Goal: Task Accomplishment & Management: Manage account settings

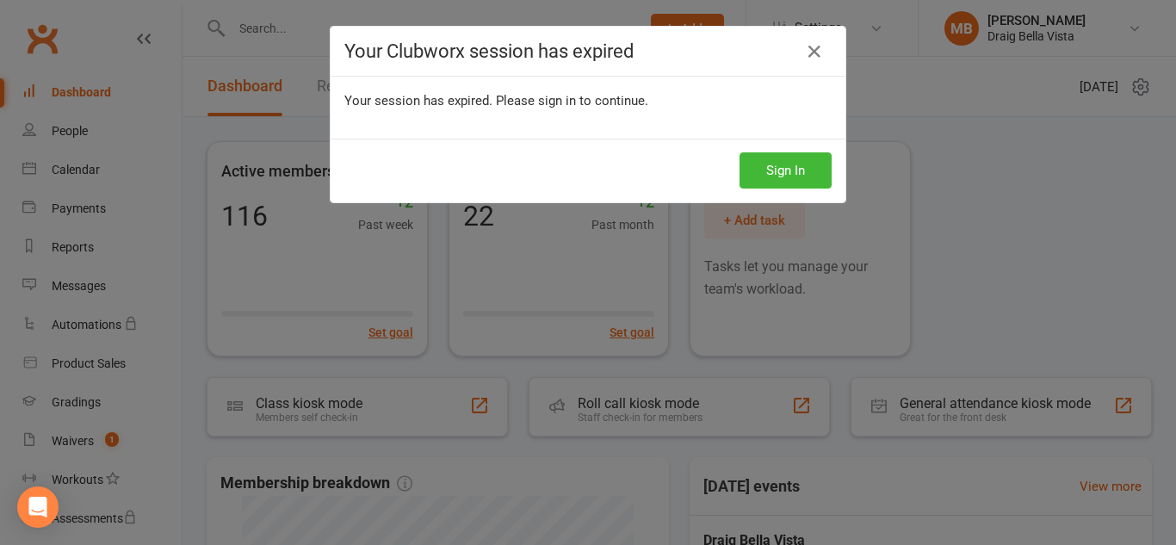
click at [818, 53] on icon at bounding box center [814, 51] width 21 height 21
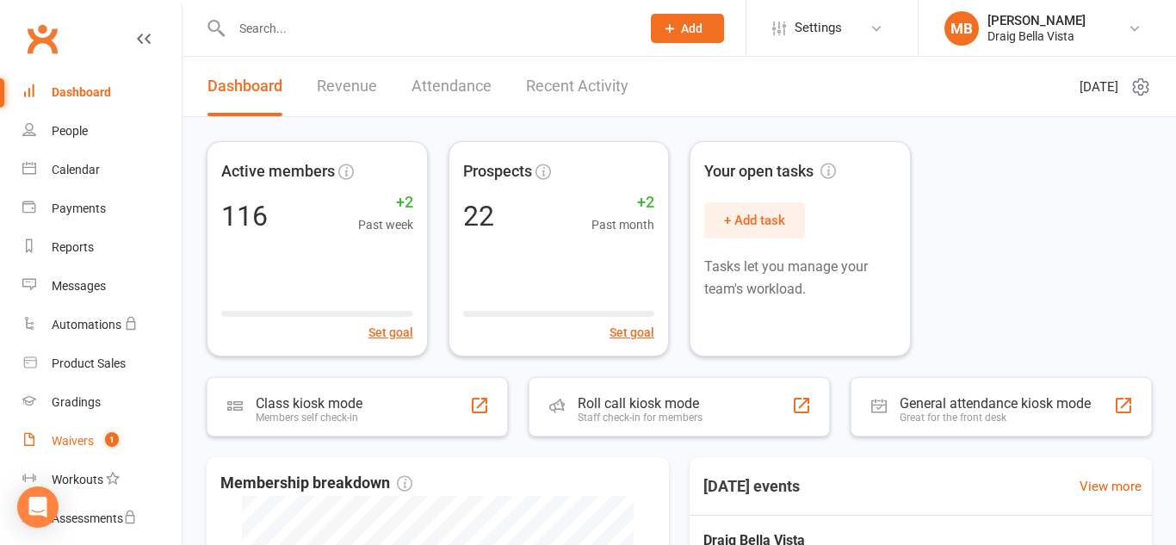
click at [95, 448] on link "Waivers 1" at bounding box center [101, 441] width 159 height 39
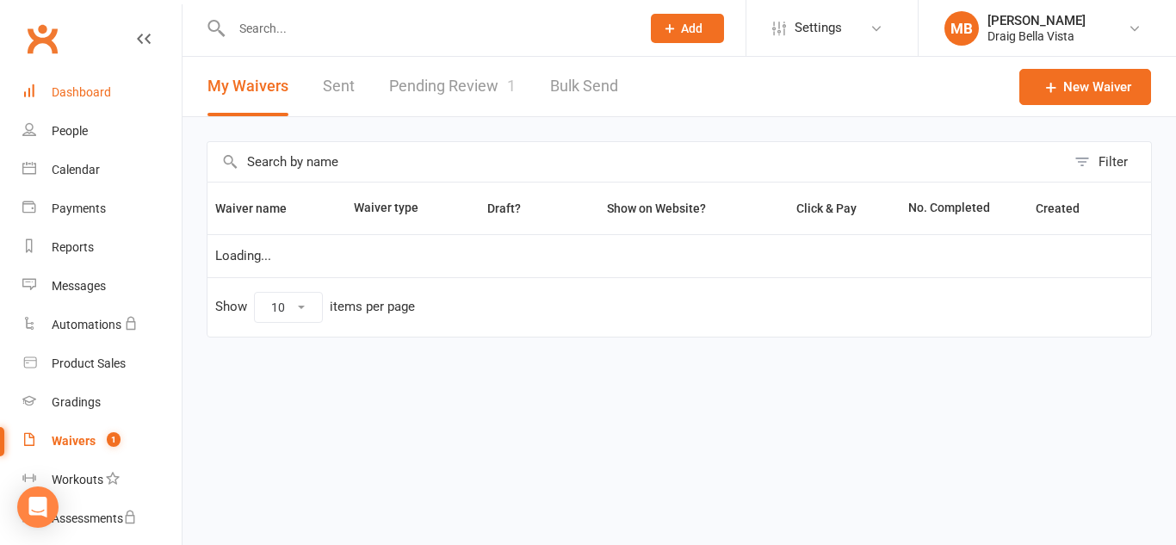
click at [84, 96] on div "Dashboard" at bounding box center [81, 92] width 59 height 14
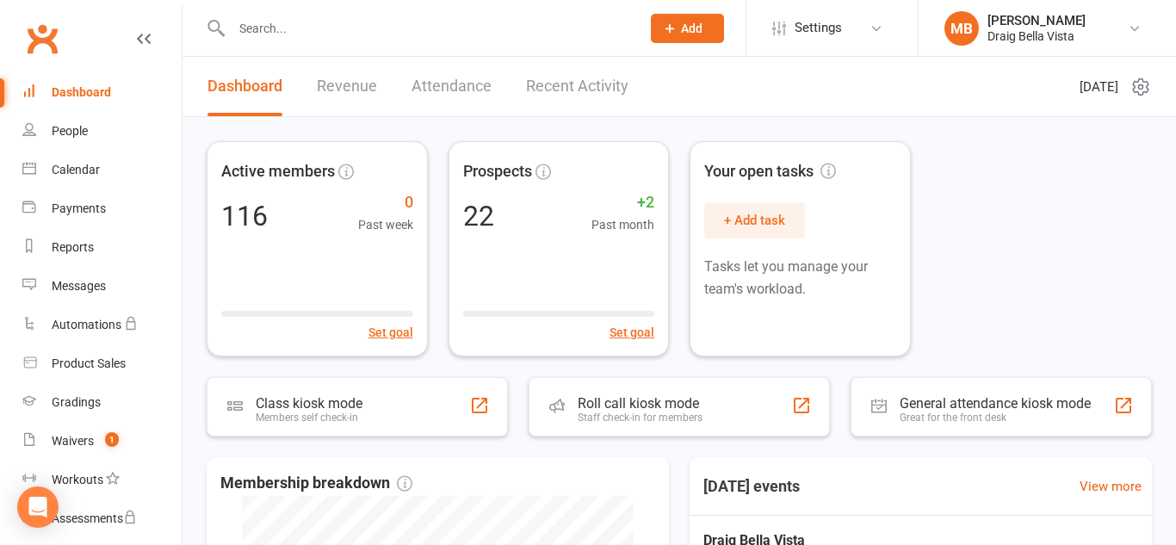
click at [345, 31] on input "text" at bounding box center [427, 28] width 402 height 24
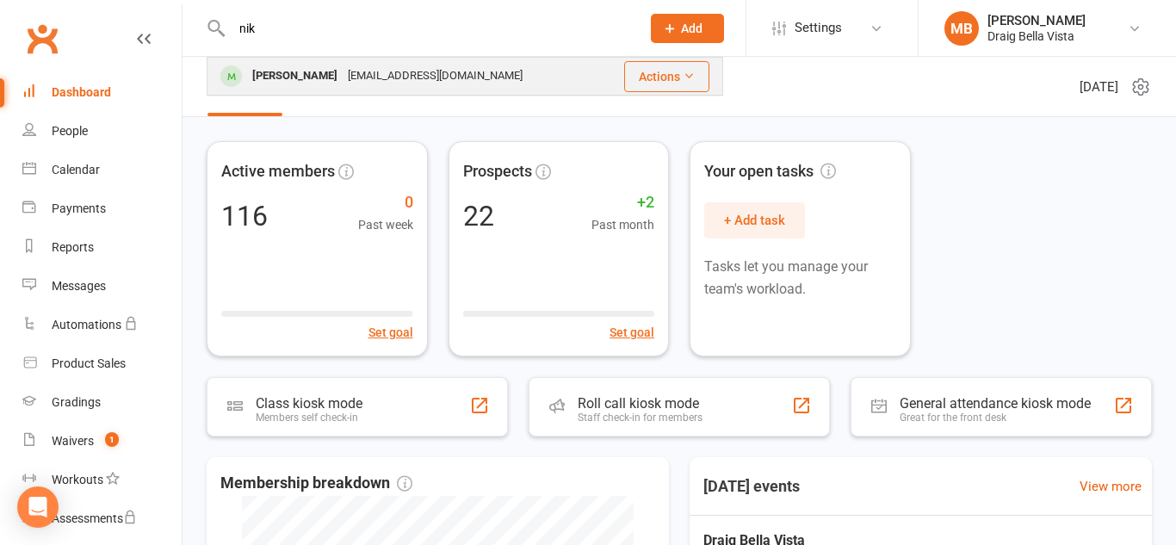
type input "nik"
click at [343, 74] on div "[EMAIL_ADDRESS][DOMAIN_NAME]" at bounding box center [435, 76] width 185 height 25
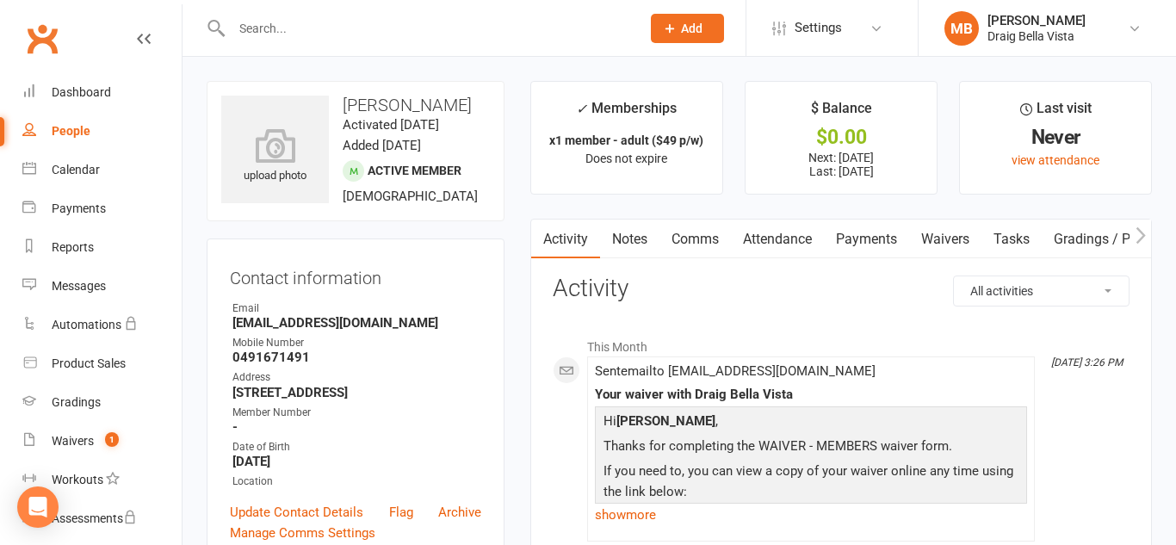
click at [873, 244] on link "Payments" at bounding box center [866, 239] width 85 height 40
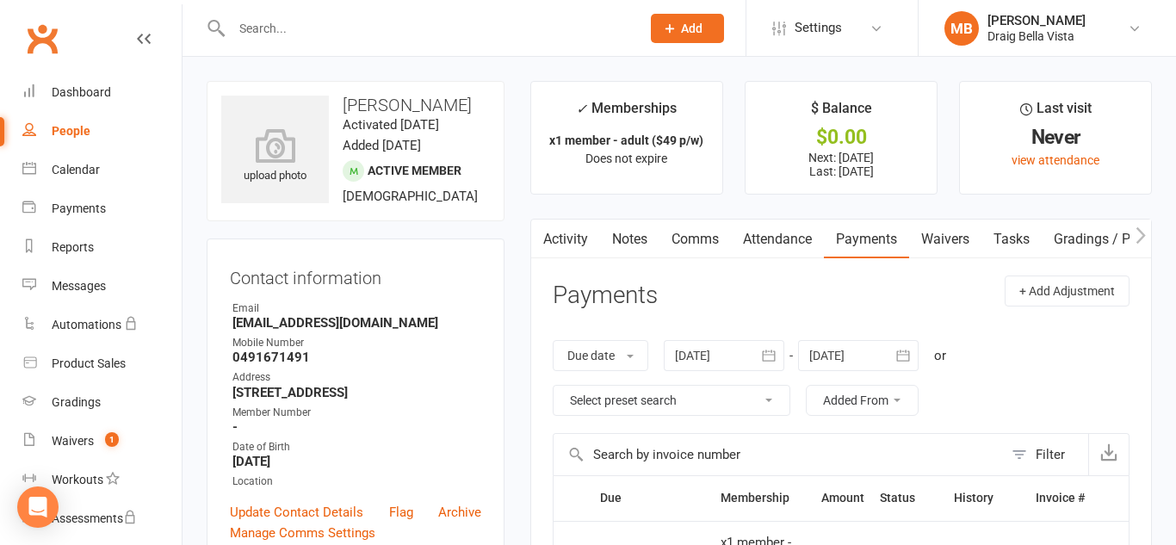
click at [277, 38] on input "text" at bounding box center [427, 28] width 402 height 24
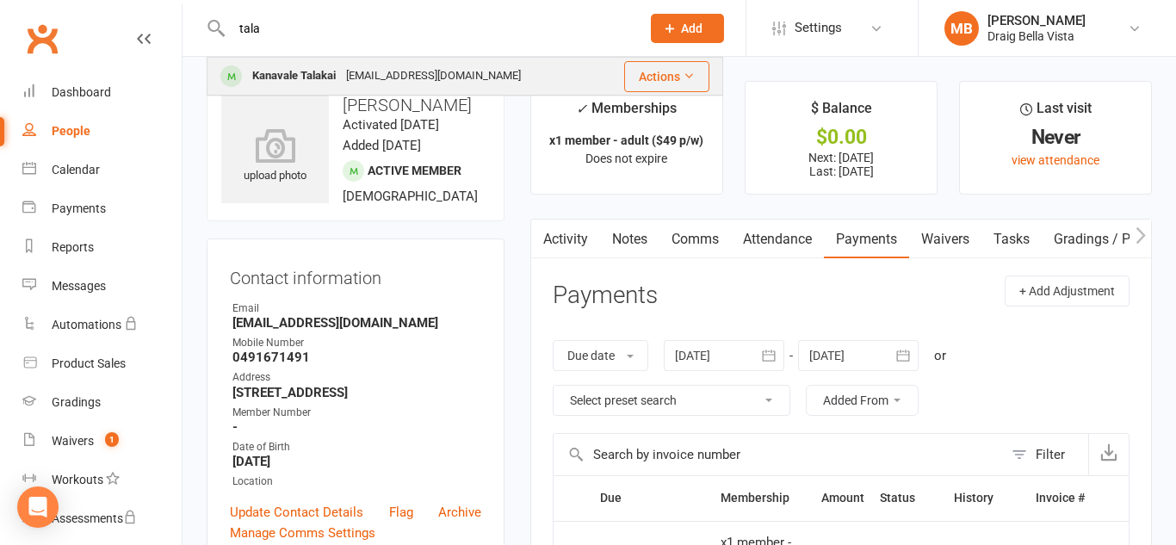
type input "tala"
click at [281, 71] on div "Kanavale Talakai" at bounding box center [294, 76] width 94 height 25
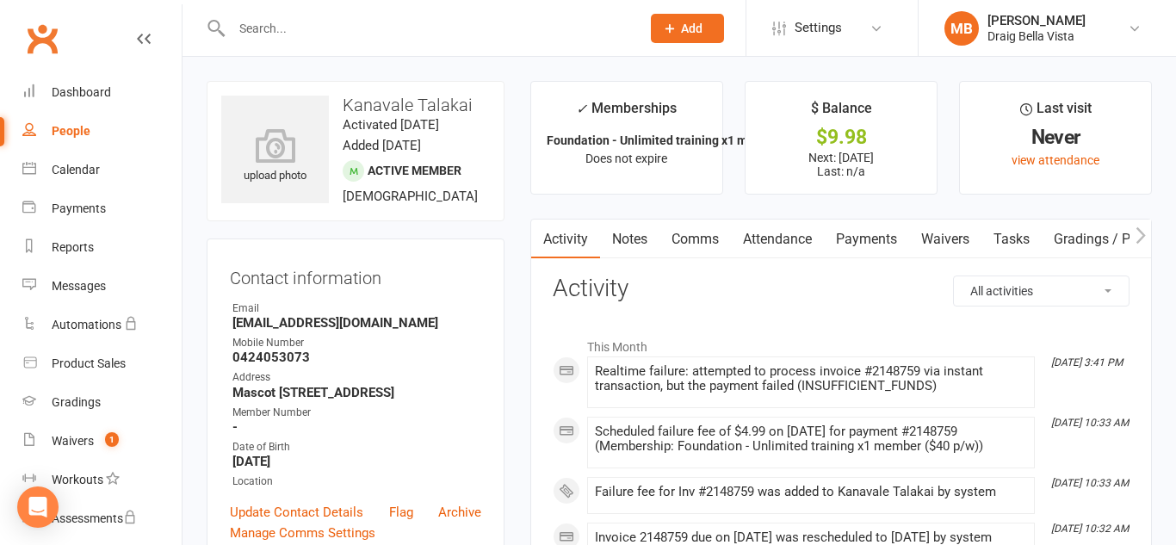
click at [856, 251] on link "Payments" at bounding box center [866, 239] width 85 height 40
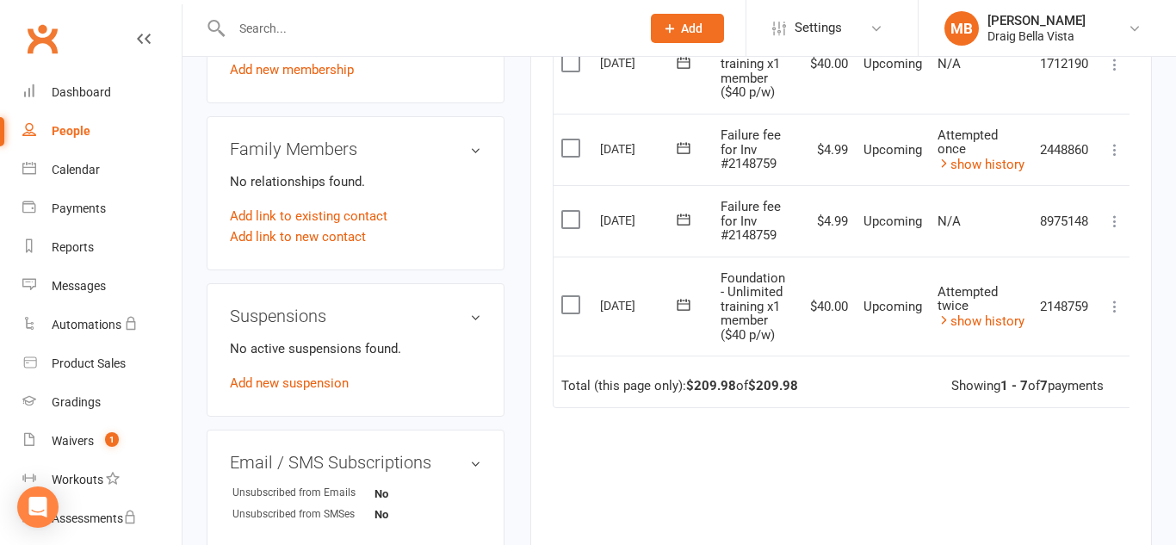
scroll to position [806, 0]
click at [1116, 306] on icon at bounding box center [1114, 304] width 17 height 17
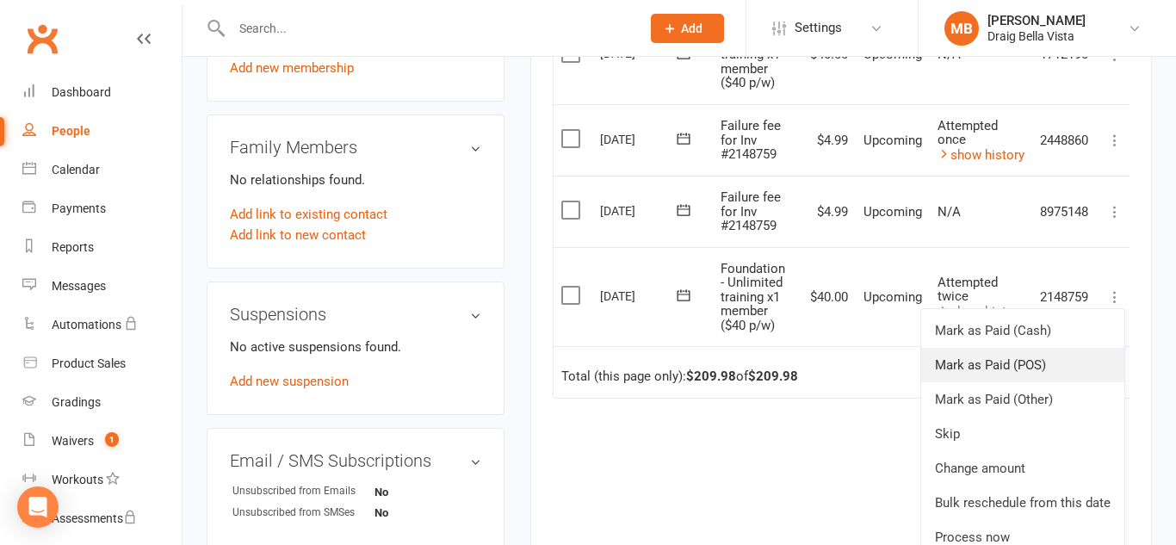
scroll to position [6, 0]
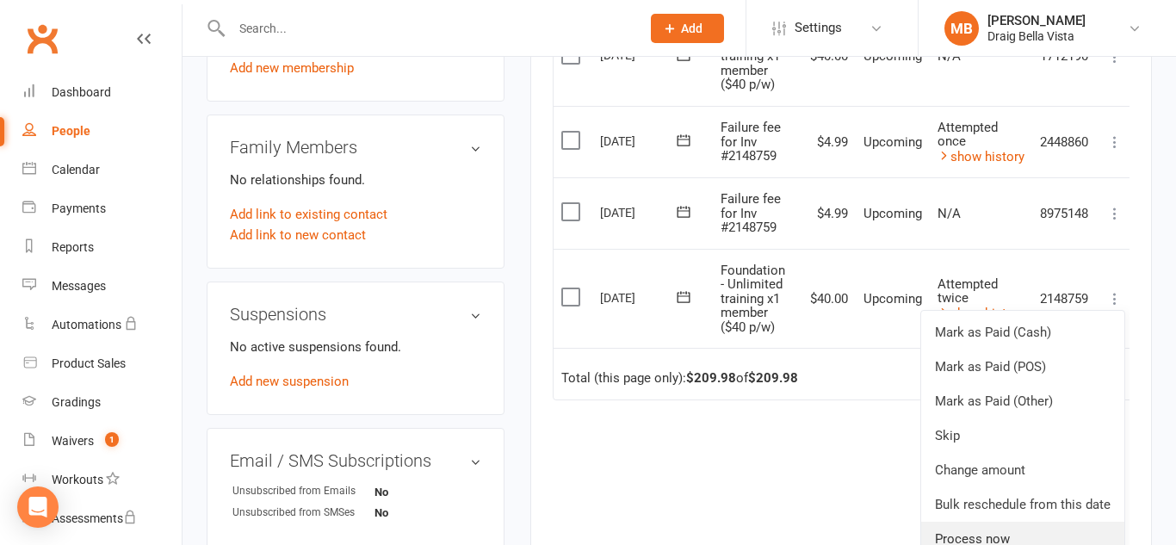
click at [985, 535] on link "Process now" at bounding box center [1022, 539] width 203 height 34
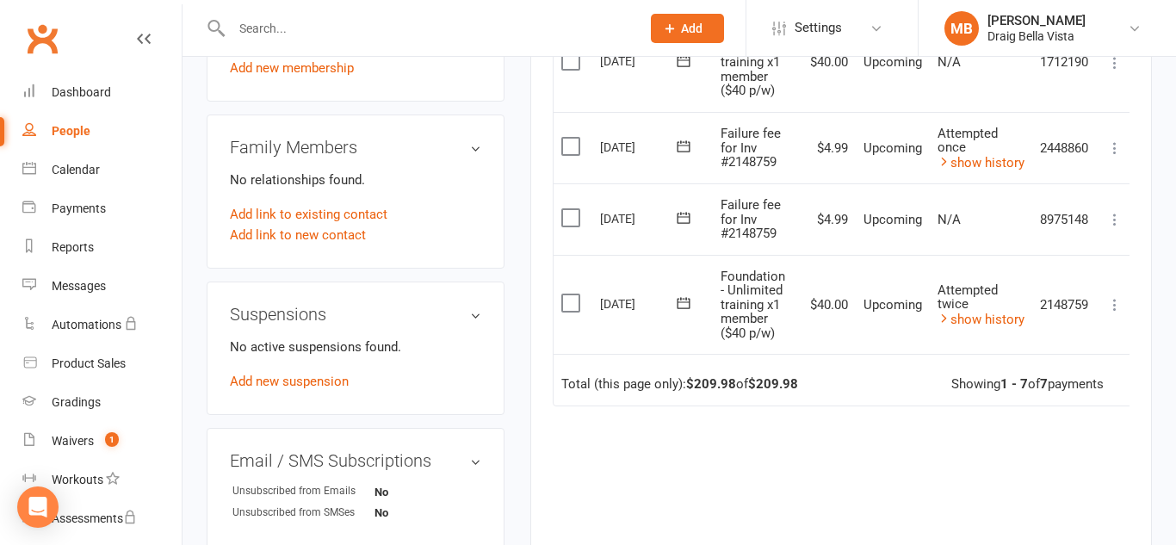
scroll to position [0, 0]
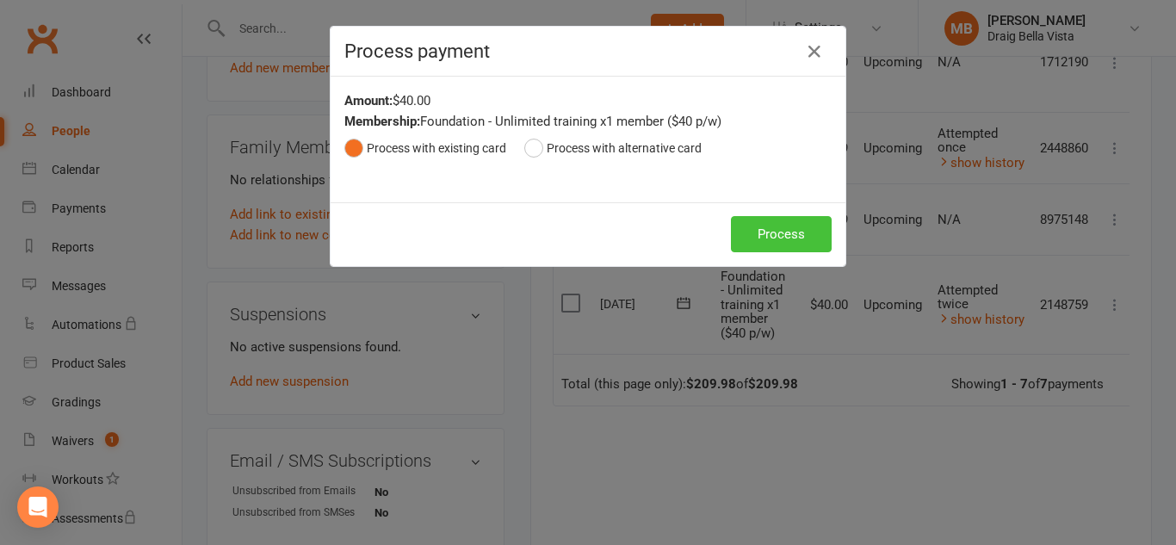
click at [779, 228] on button "Process" at bounding box center [781, 234] width 101 height 36
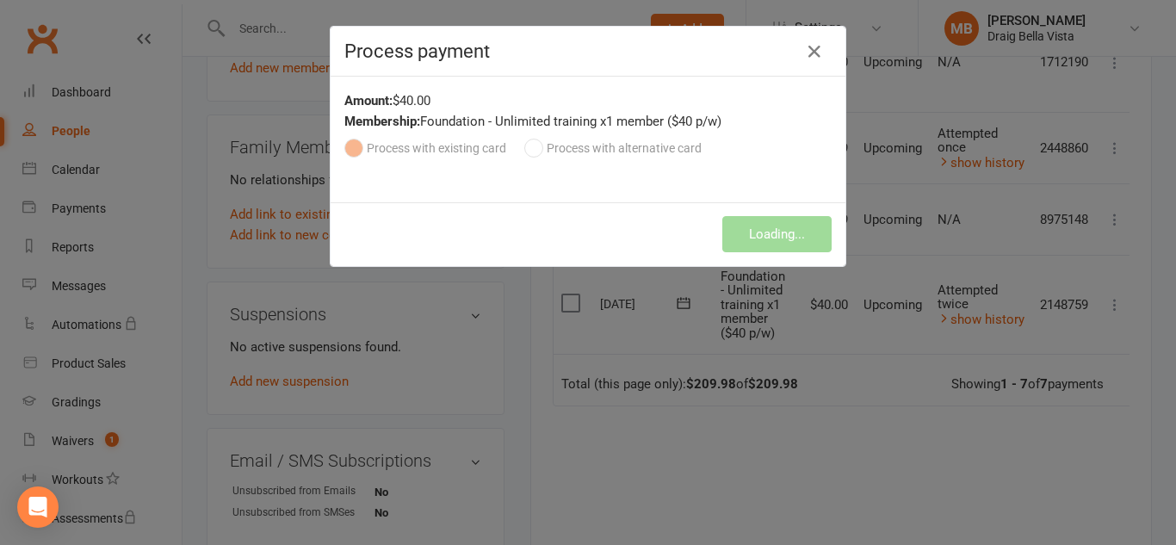
click at [779, 225] on div "Loading... Loading..." at bounding box center [587, 234] width 515 height 64
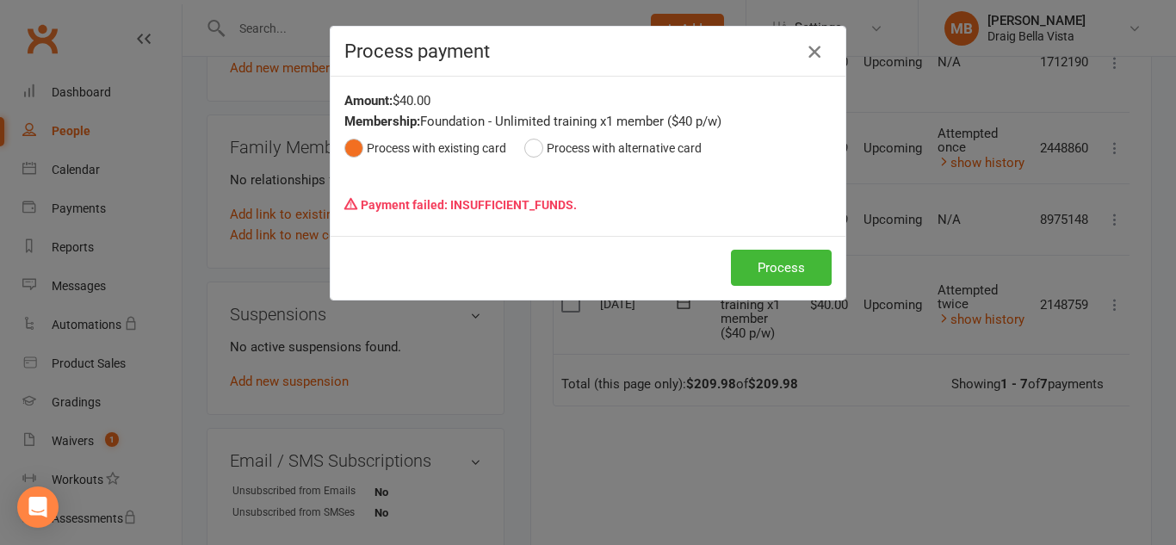
click at [819, 47] on icon "button" at bounding box center [814, 51] width 21 height 21
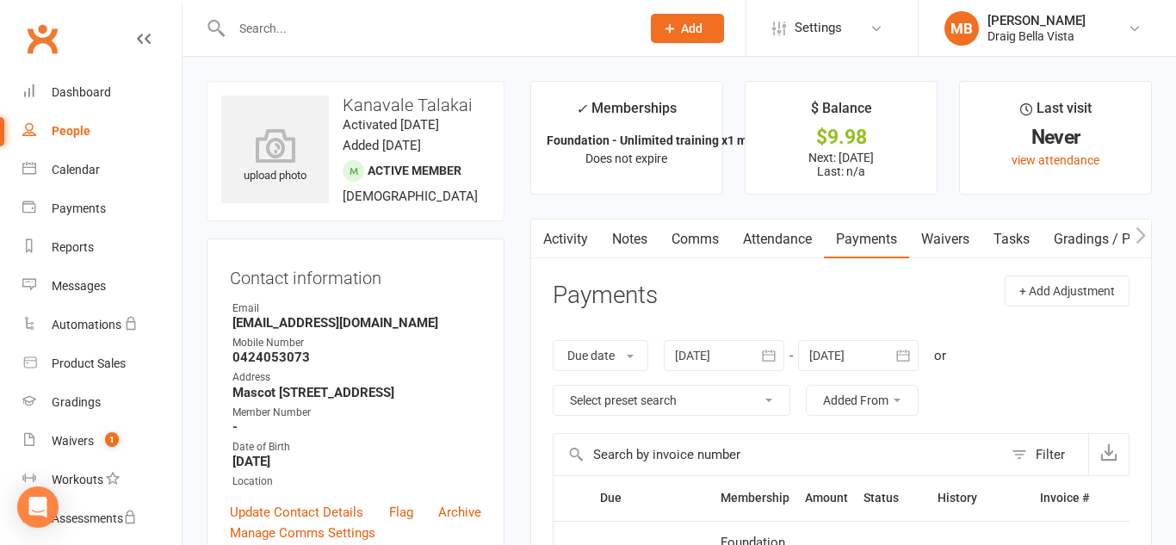
scroll to position [2, 0]
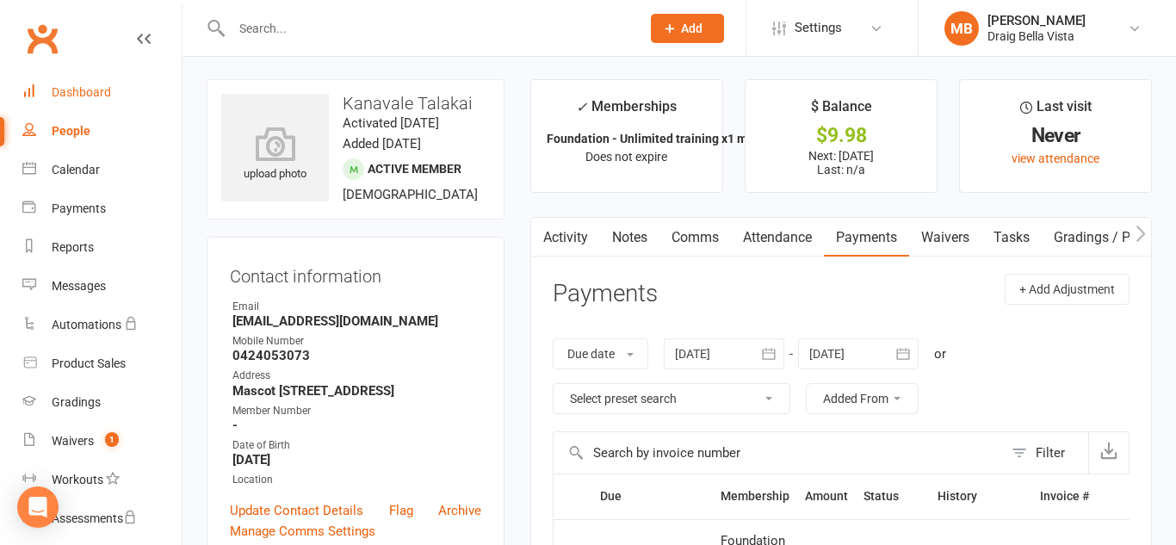
click at [96, 103] on link "Dashboard" at bounding box center [101, 92] width 159 height 39
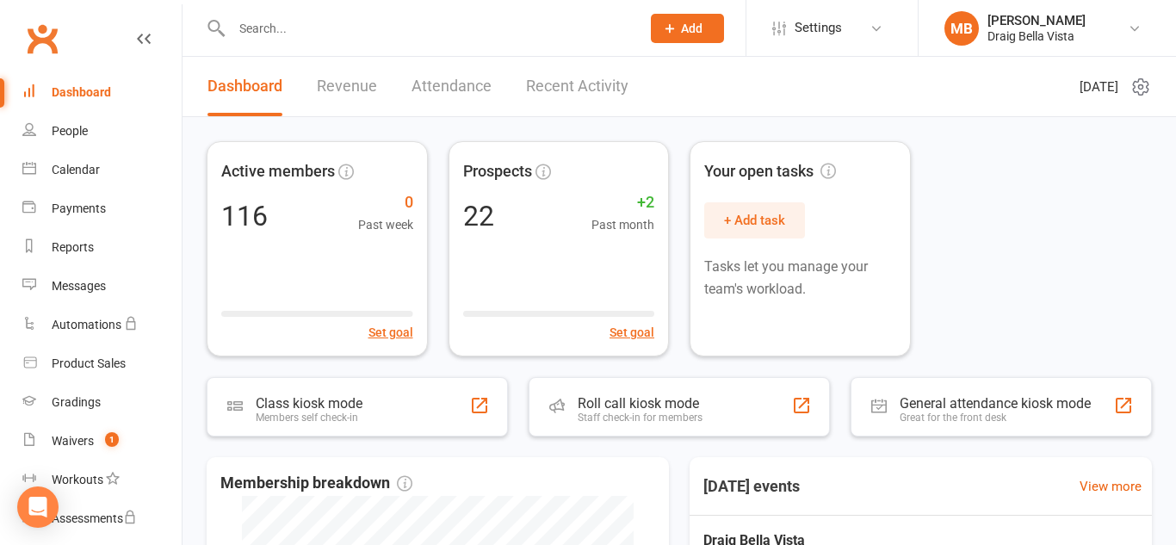
click at [82, 41] on div "Clubworx" at bounding box center [91, 49] width 182 height 64
